Goal: Find contact information: Find contact information

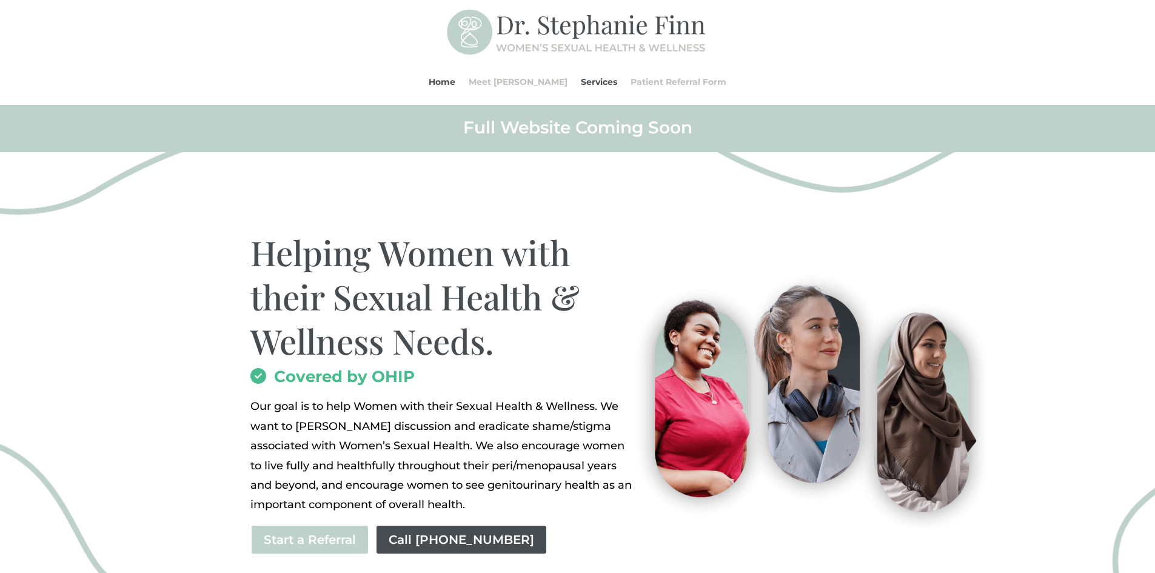
scroll to position [61, 0]
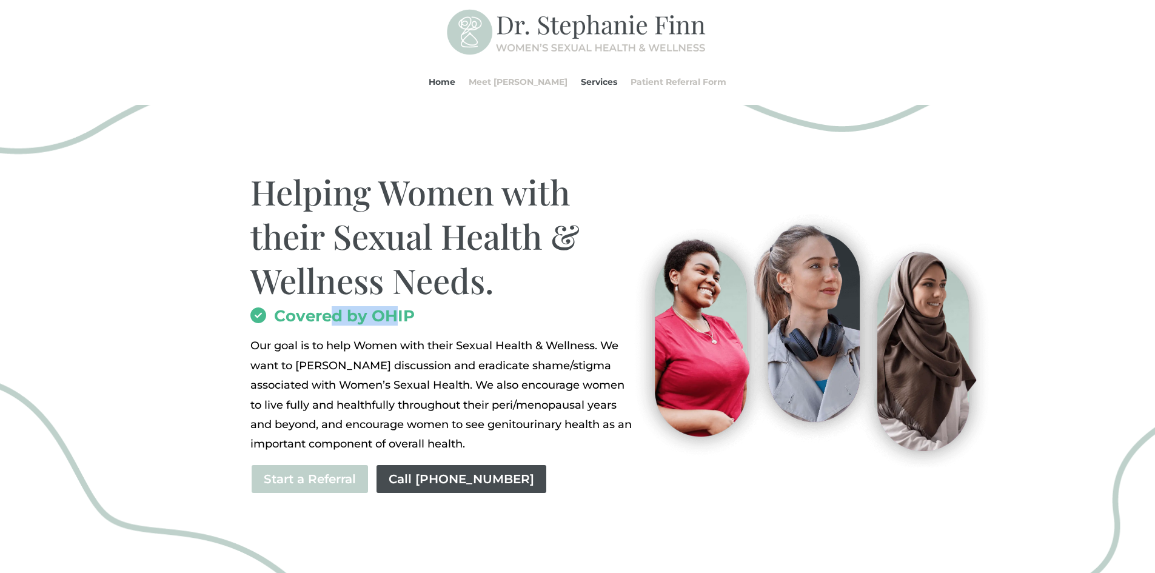
click at [391, 320] on h2 "Covered by OHIP" at bounding box center [442, 319] width 385 height 22
click at [392, 320] on h2 "Covered by OHIP" at bounding box center [442, 319] width 385 height 22
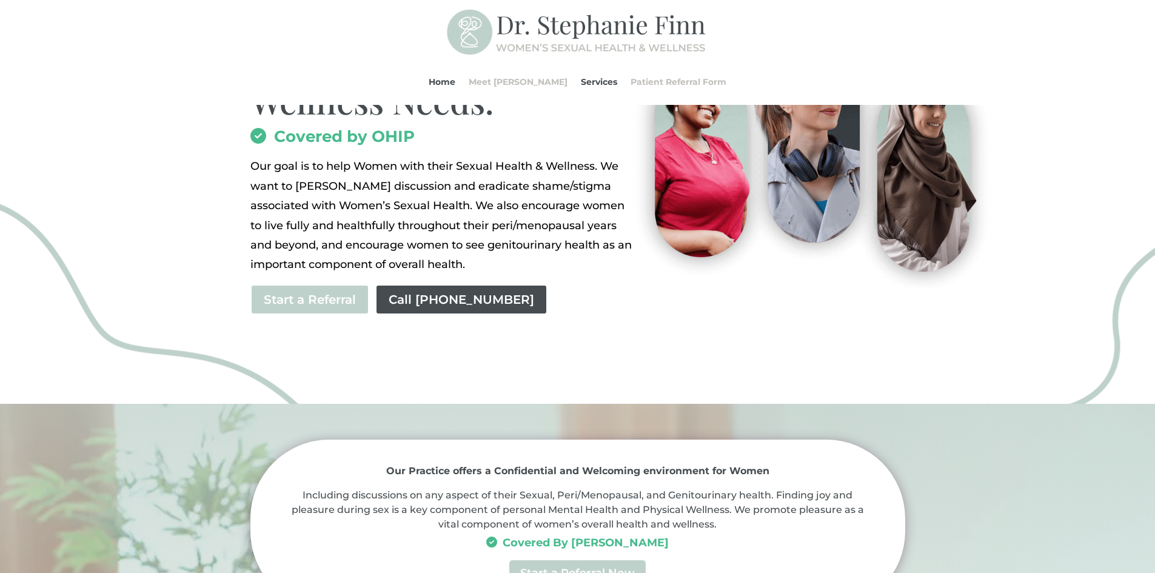
scroll to position [243, 0]
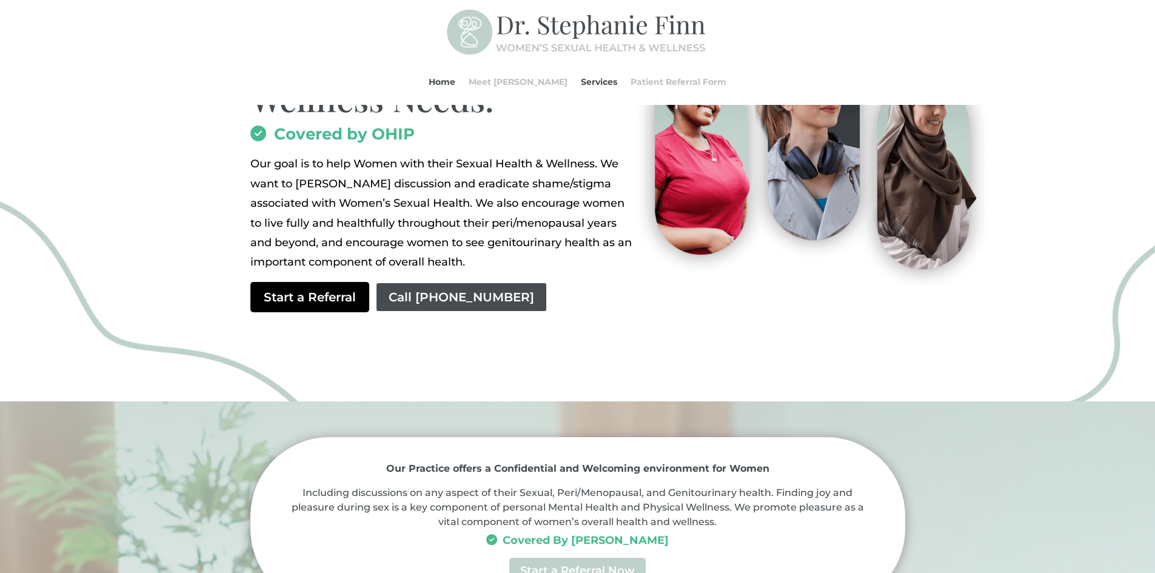
click at [329, 294] on link "Start a Referral" at bounding box center [309, 297] width 119 height 30
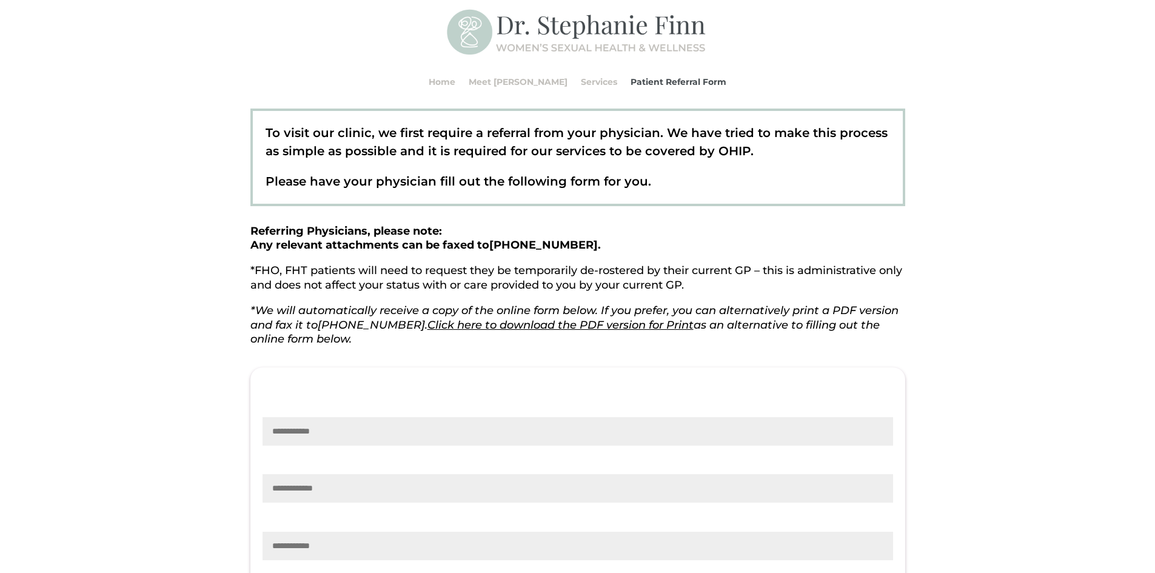
scroll to position [121, 0]
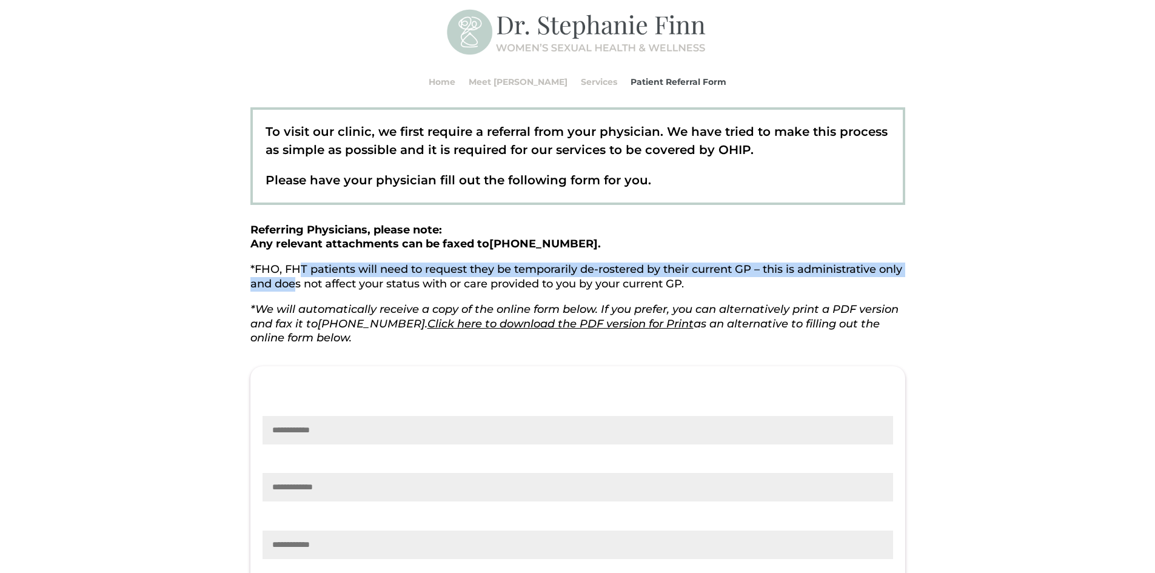
drag, startPoint x: 301, startPoint y: 264, endPoint x: 320, endPoint y: 295, distance: 35.7
click at [320, 295] on p "*FHO, FHT patients will need to request they be temporarily de-rostered by thei…" at bounding box center [577, 283] width 655 height 40
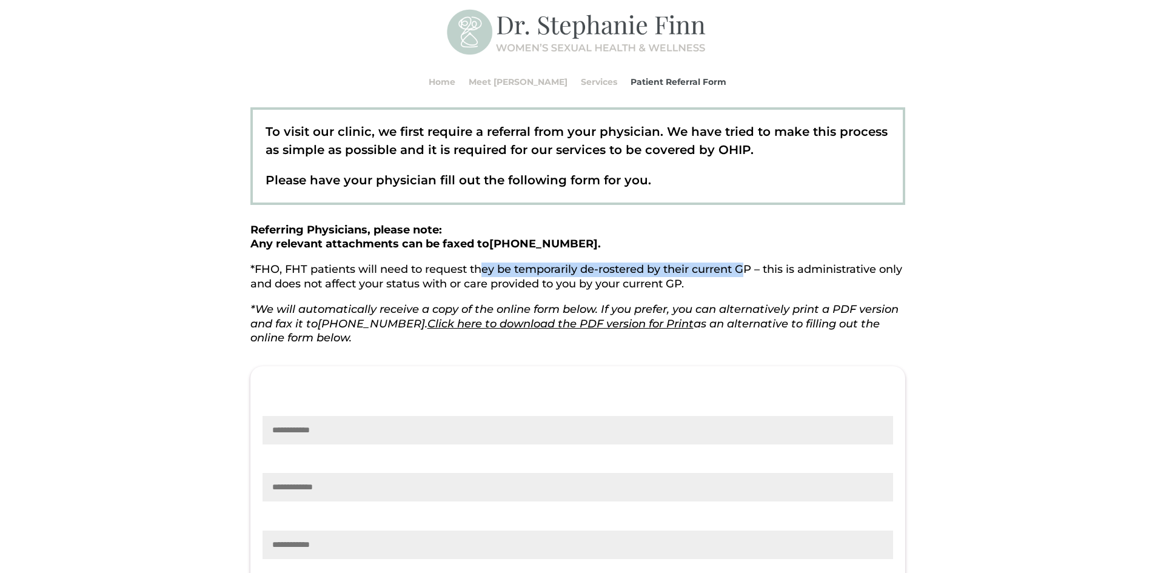
drag, startPoint x: 481, startPoint y: 270, endPoint x: 745, endPoint y: 271, distance: 263.7
click at [745, 271] on p "*FHO, FHT patients will need to request they be temporarily de-rostered by thei…" at bounding box center [577, 283] width 655 height 40
click at [722, 281] on p "*FHO, FHT patients will need to request they be temporarily de-rostered by thei…" at bounding box center [577, 283] width 655 height 40
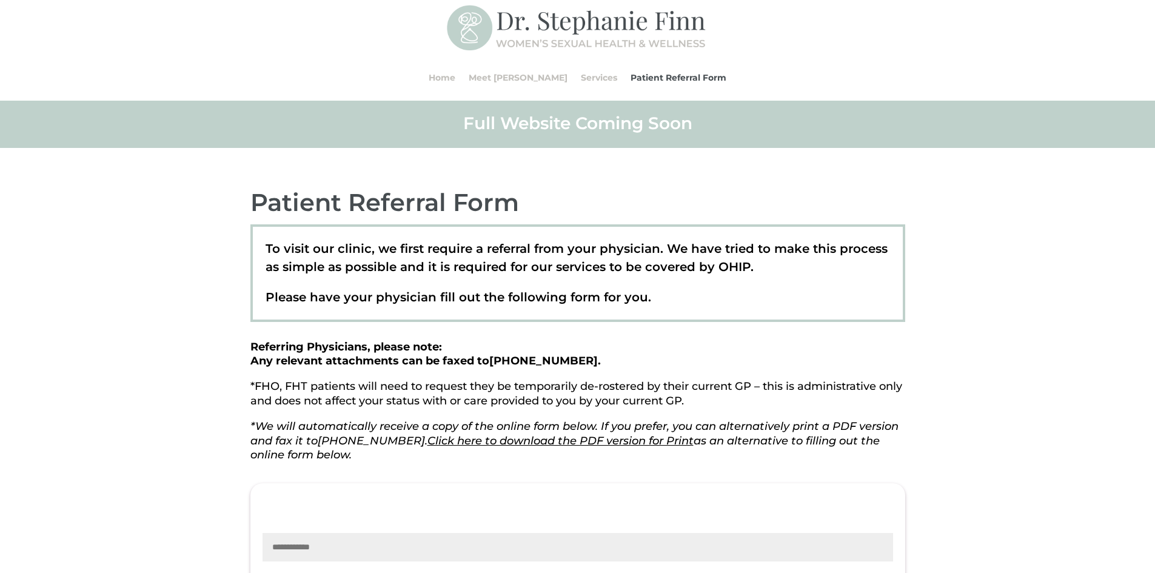
scroll to position [0, 0]
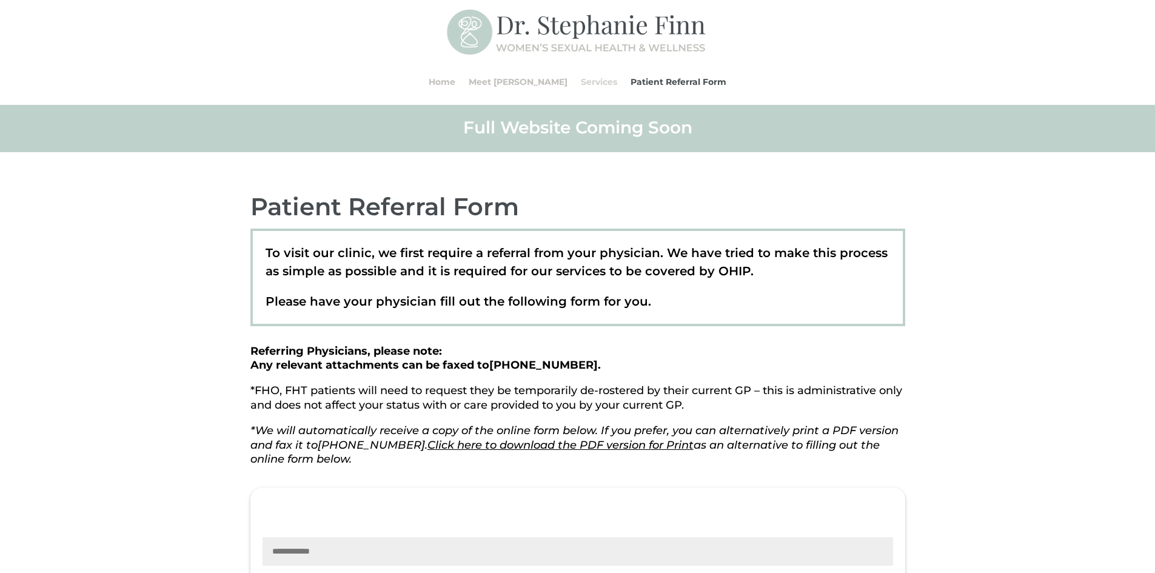
click at [581, 78] on link "Services" at bounding box center [599, 82] width 36 height 46
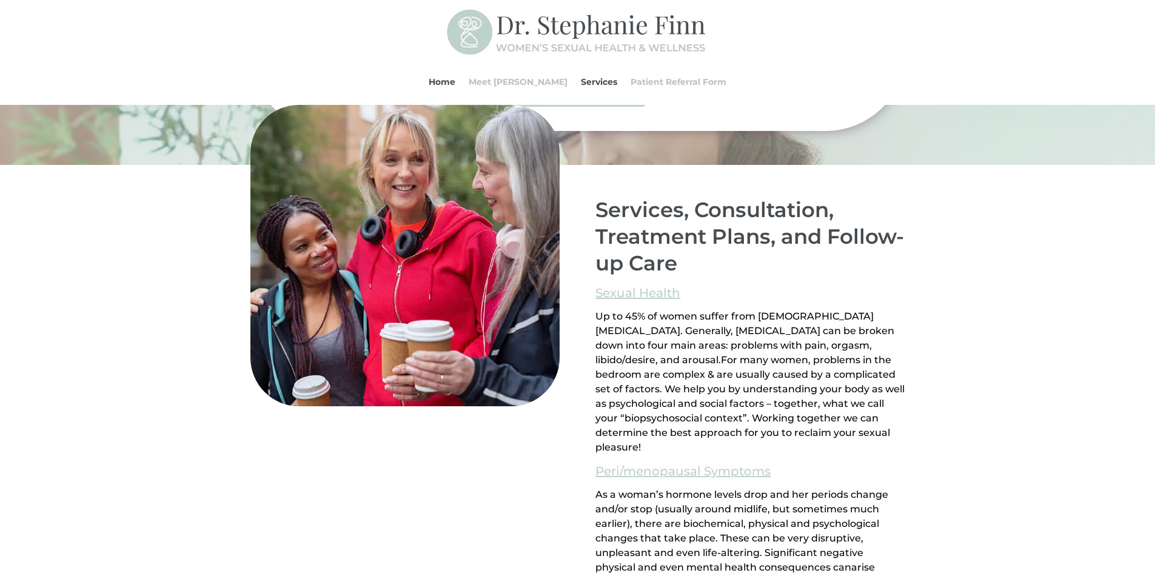
scroll to position [718, 0]
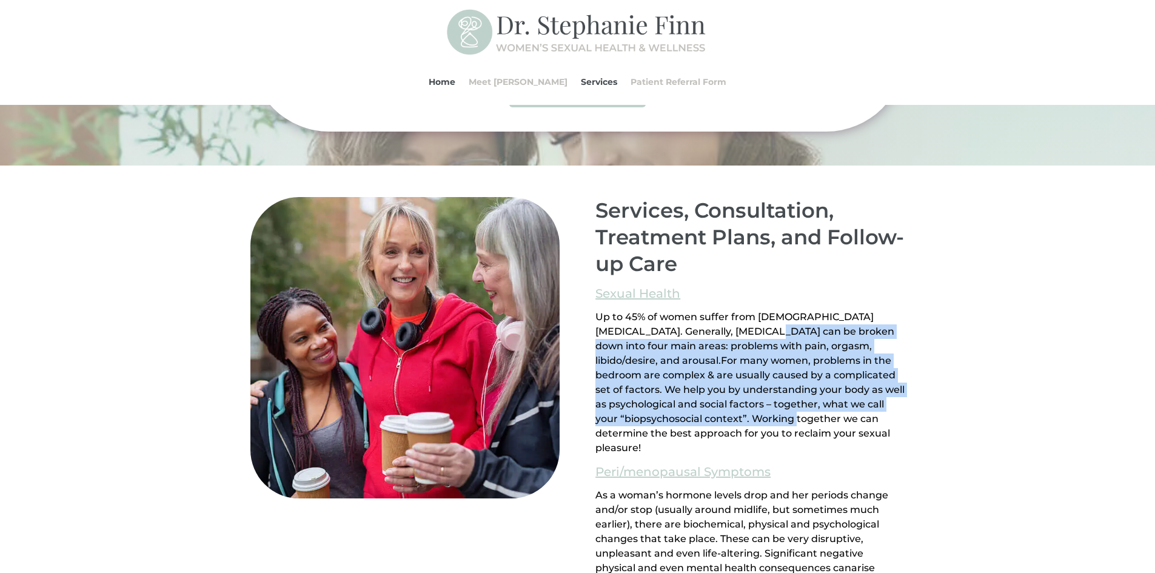
click at [775, 424] on p "Up to 45% of women suffer from [DEMOGRAPHIC_DATA] [MEDICAL_DATA]. Generally, [M…" at bounding box center [749, 383] width 309 height 146
click at [748, 349] on span "Up to 45% of women suffer from [DEMOGRAPHIC_DATA] [MEDICAL_DATA]. Generally, [M…" at bounding box center [744, 338] width 299 height 55
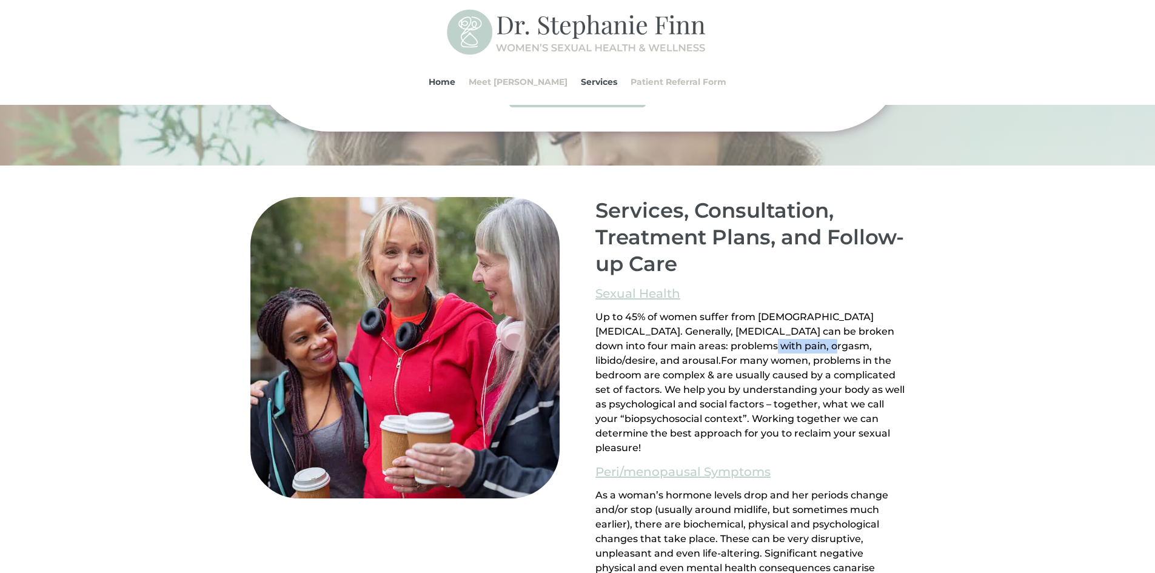
drag, startPoint x: 719, startPoint y: 346, endPoint x: 782, endPoint y: 348, distance: 62.5
click at [782, 348] on span "Up to 45% of women suffer from [DEMOGRAPHIC_DATA] [MEDICAL_DATA]. Generally, [M…" at bounding box center [744, 338] width 299 height 55
click at [534, 86] on link "Meet [PERSON_NAME]" at bounding box center [518, 82] width 99 height 46
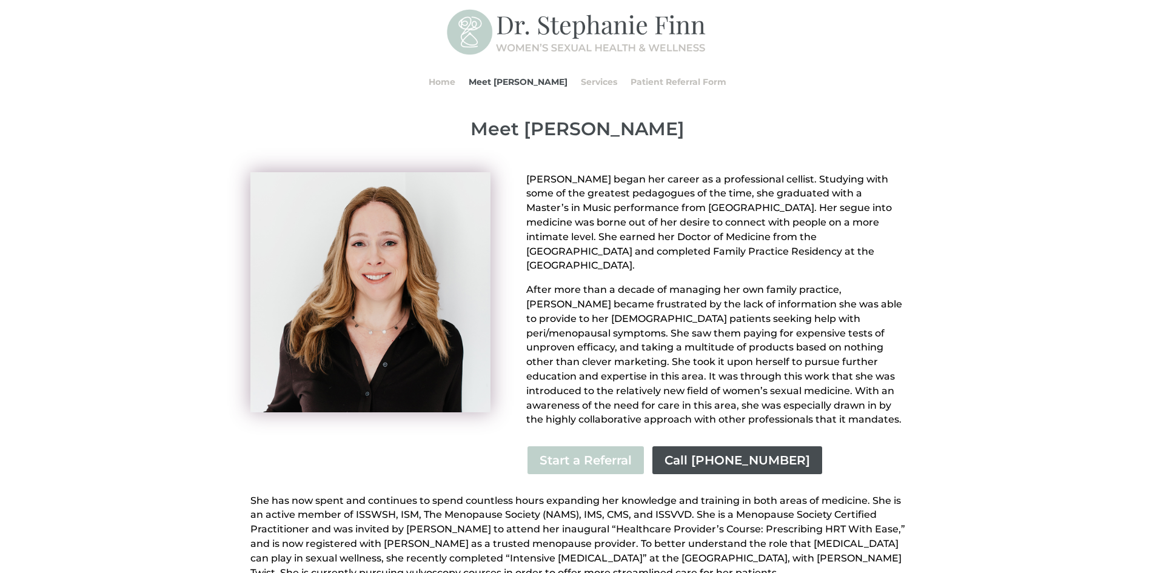
scroll to position [121, 0]
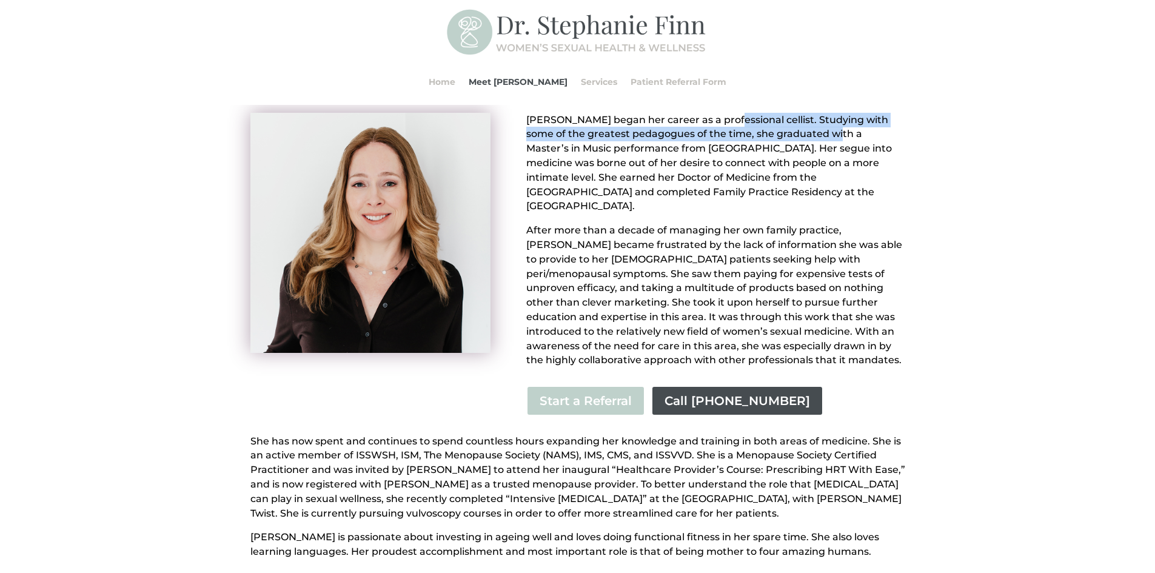
drag, startPoint x: 730, startPoint y: 126, endPoint x: 820, endPoint y: 130, distance: 90.4
click at [820, 130] on p "Dr. Stephanie Finn began her career as a professional cellist. Studying with so…" at bounding box center [715, 168] width 378 height 111
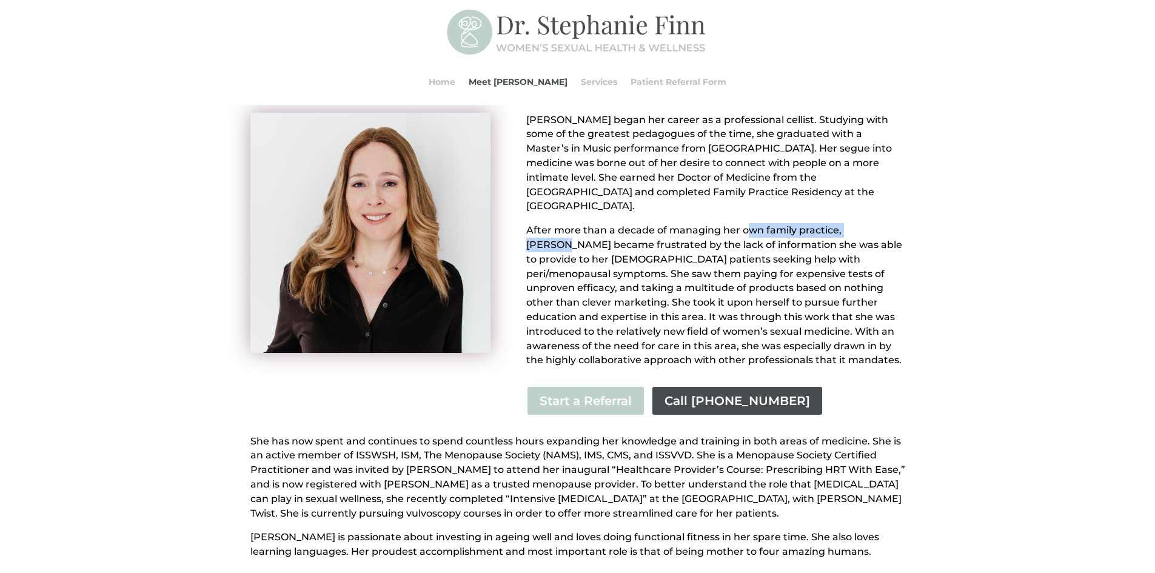
drag, startPoint x: 750, startPoint y: 212, endPoint x: 876, endPoint y: 215, distance: 126.1
click at [876, 223] on p "After more than a decade of managing her own family practice, Dr. Finn became f…" at bounding box center [715, 295] width 378 height 144
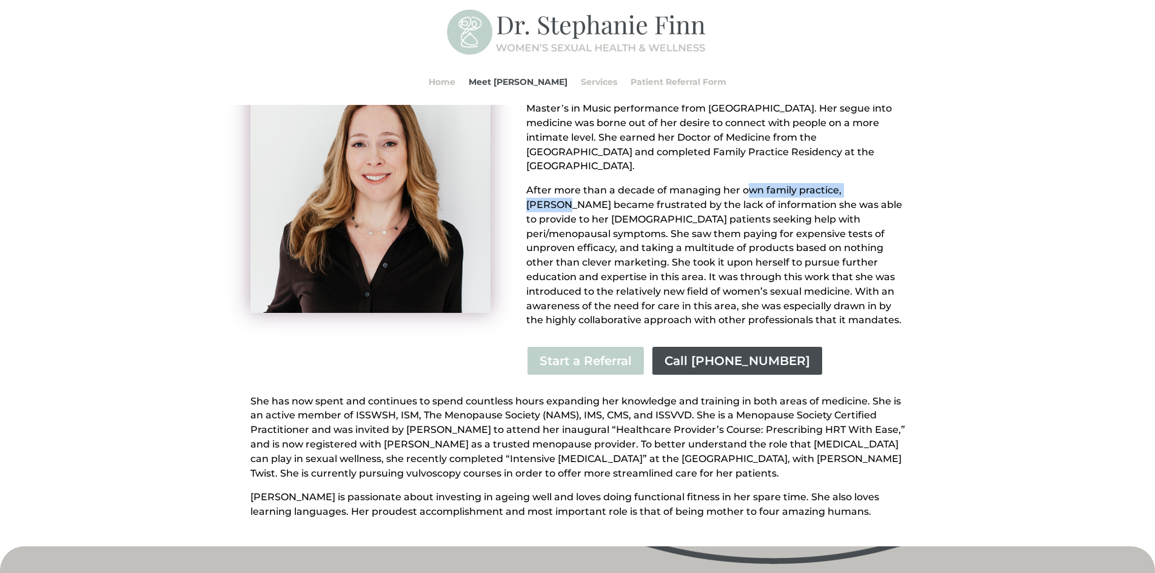
scroll to position [182, 0]
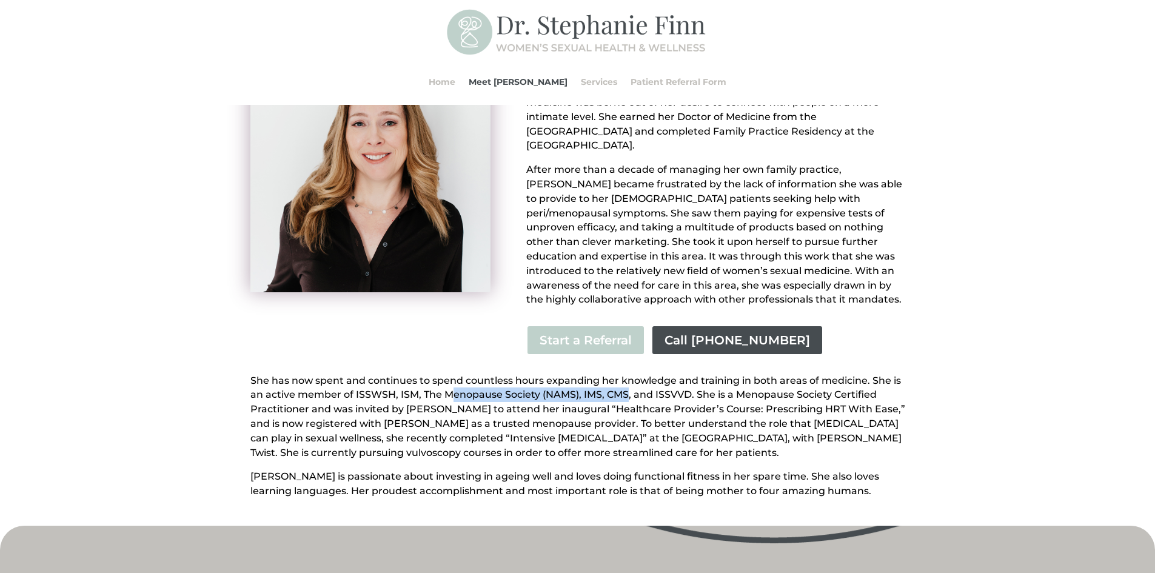
click at [628, 380] on p "She has now spent and continues to spend countless hours expanding her knowledg…" at bounding box center [577, 421] width 655 height 96
drag, startPoint x: 668, startPoint y: 380, endPoint x: 697, endPoint y: 380, distance: 29.1
click at [697, 380] on p "She has now spent and continues to spend countless hours expanding her knowledg…" at bounding box center [577, 421] width 655 height 96
click at [667, 381] on p "She has now spent and continues to spend countless hours expanding her knowledg…" at bounding box center [577, 421] width 655 height 96
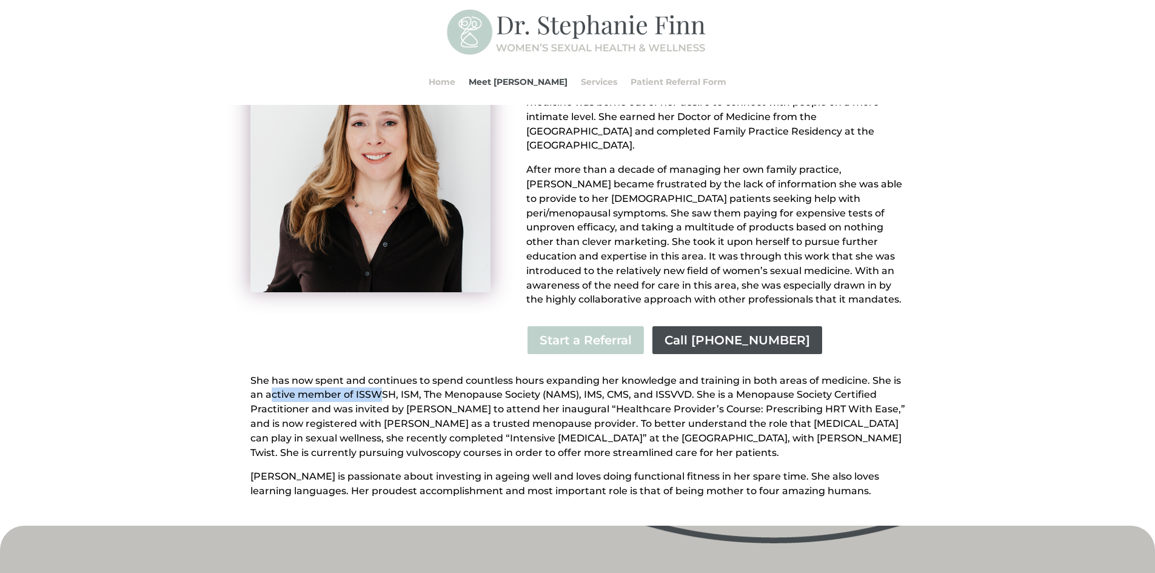
click at [381, 377] on p "She has now spent and continues to spend countless hours expanding her knowledg…" at bounding box center [577, 421] width 655 height 96
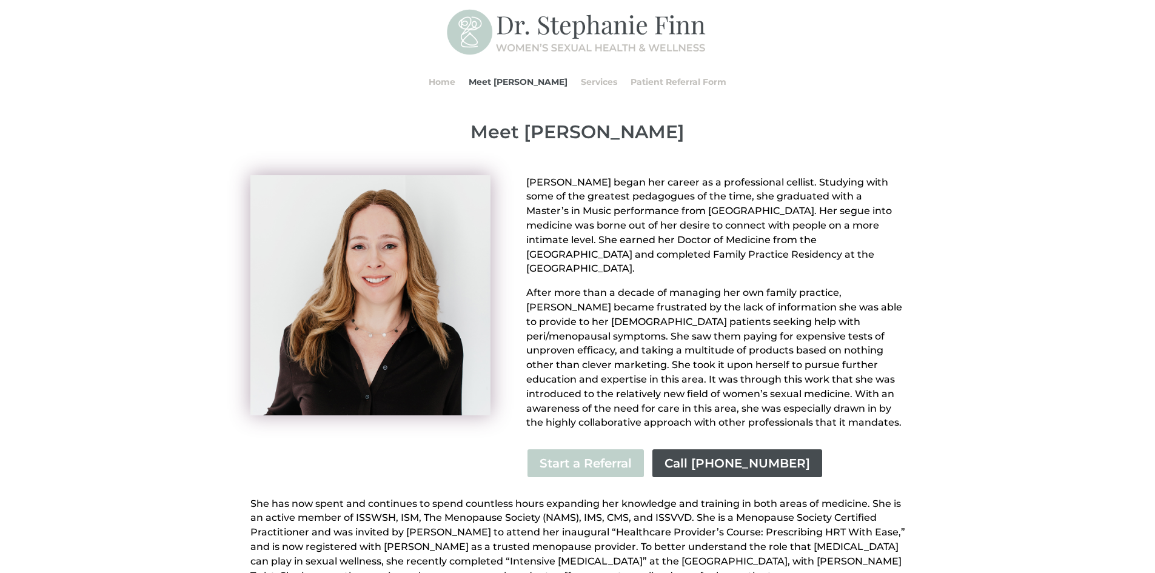
scroll to position [0, 0]
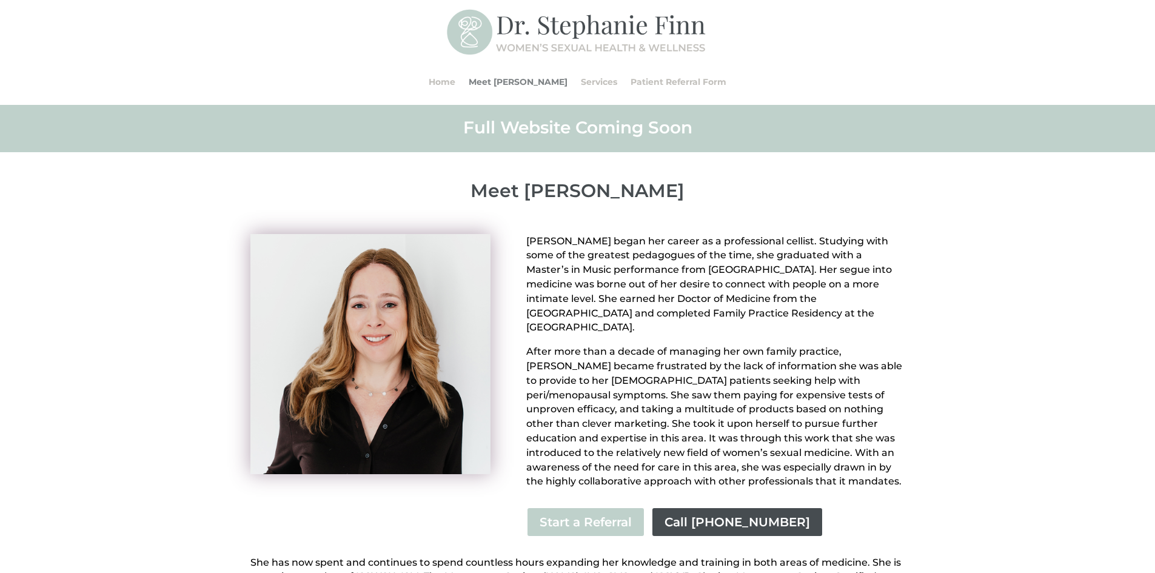
click at [539, 82] on link "Meet [PERSON_NAME]" at bounding box center [518, 82] width 99 height 46
click at [631, 79] on link "Patient Referral Form" at bounding box center [679, 82] width 96 height 46
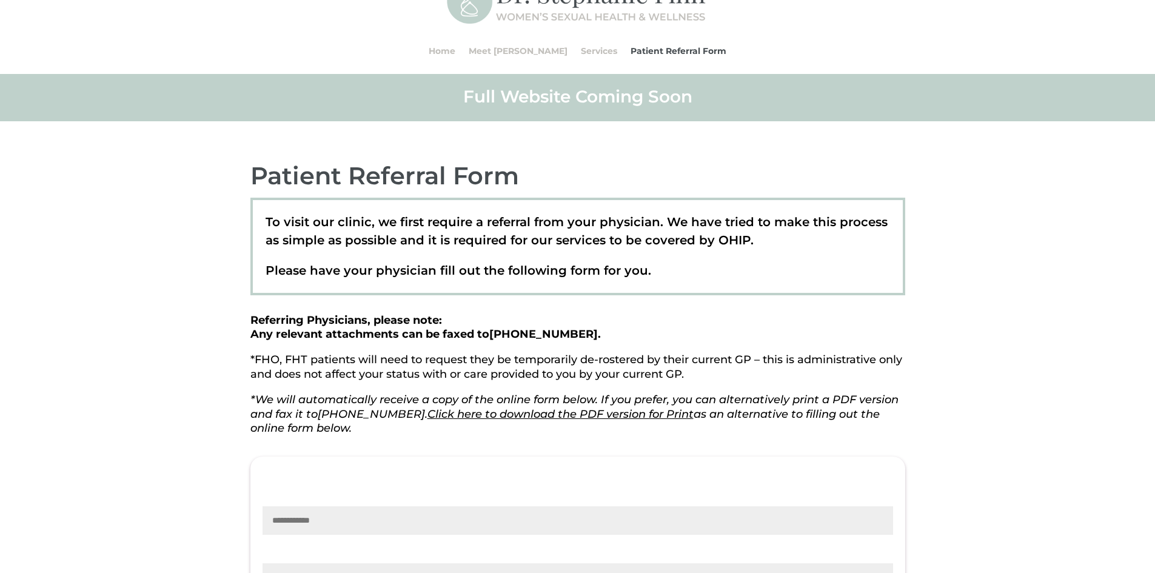
scroll to position [61, 0]
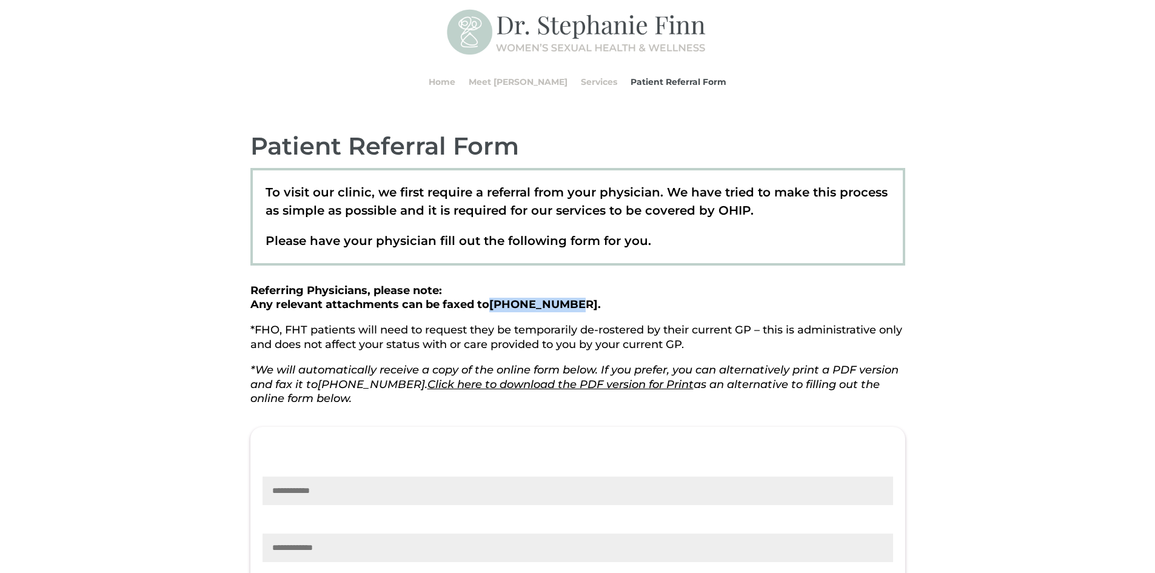
drag, startPoint x: 492, startPoint y: 306, endPoint x: 569, endPoint y: 302, distance: 77.1
click at [569, 302] on strong "Referring Physicians, please note: Any relevant attachments can be faxed to 289…" at bounding box center [425, 298] width 350 height 28
copy span "[PHONE_NUMBER]"
